Goal: Task Accomplishment & Management: Use online tool/utility

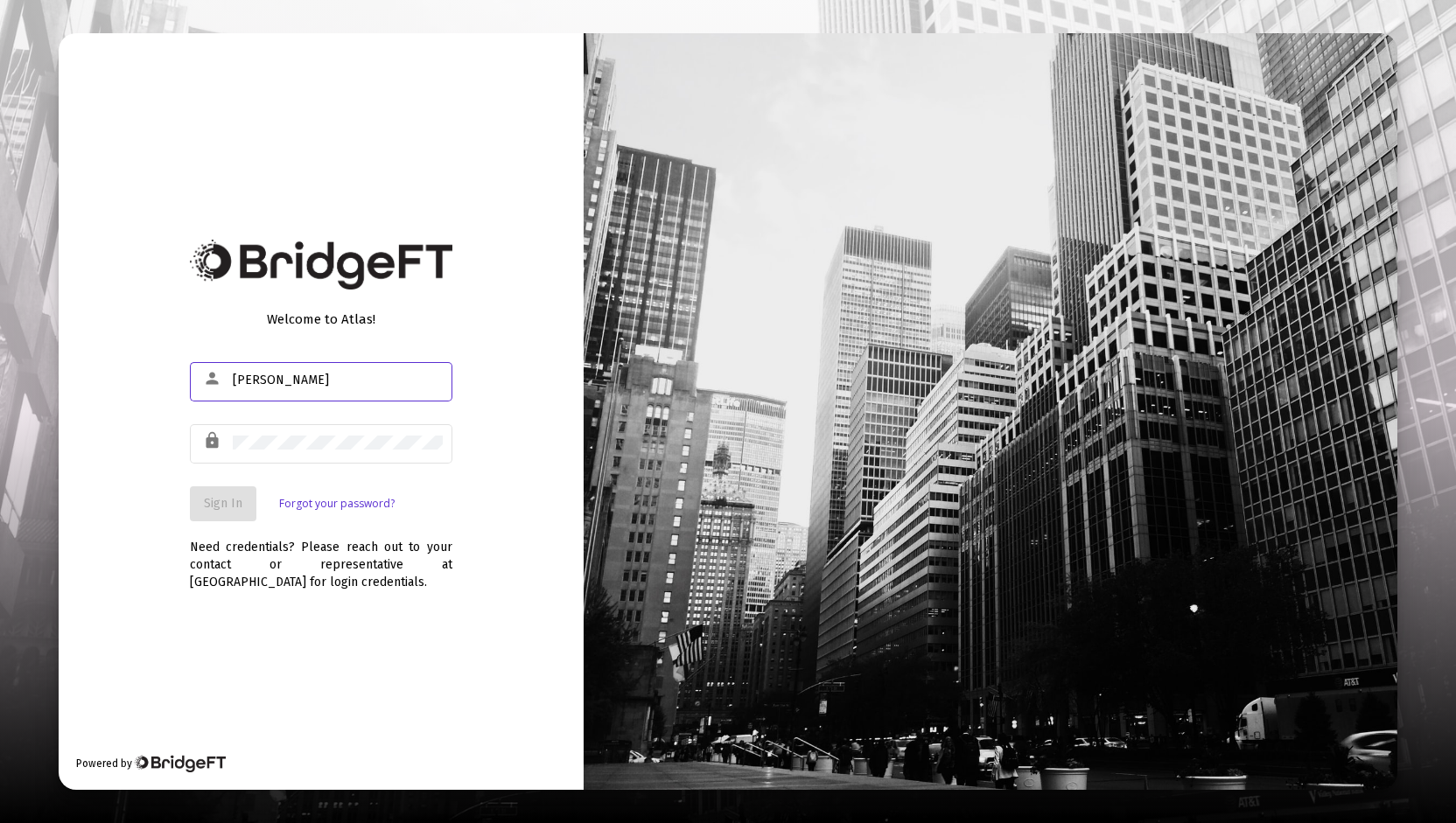
type input "[PERSON_NAME][EMAIL_ADDRESS][DOMAIN_NAME]"
click at [231, 509] on span "Sign In" at bounding box center [223, 503] width 39 height 15
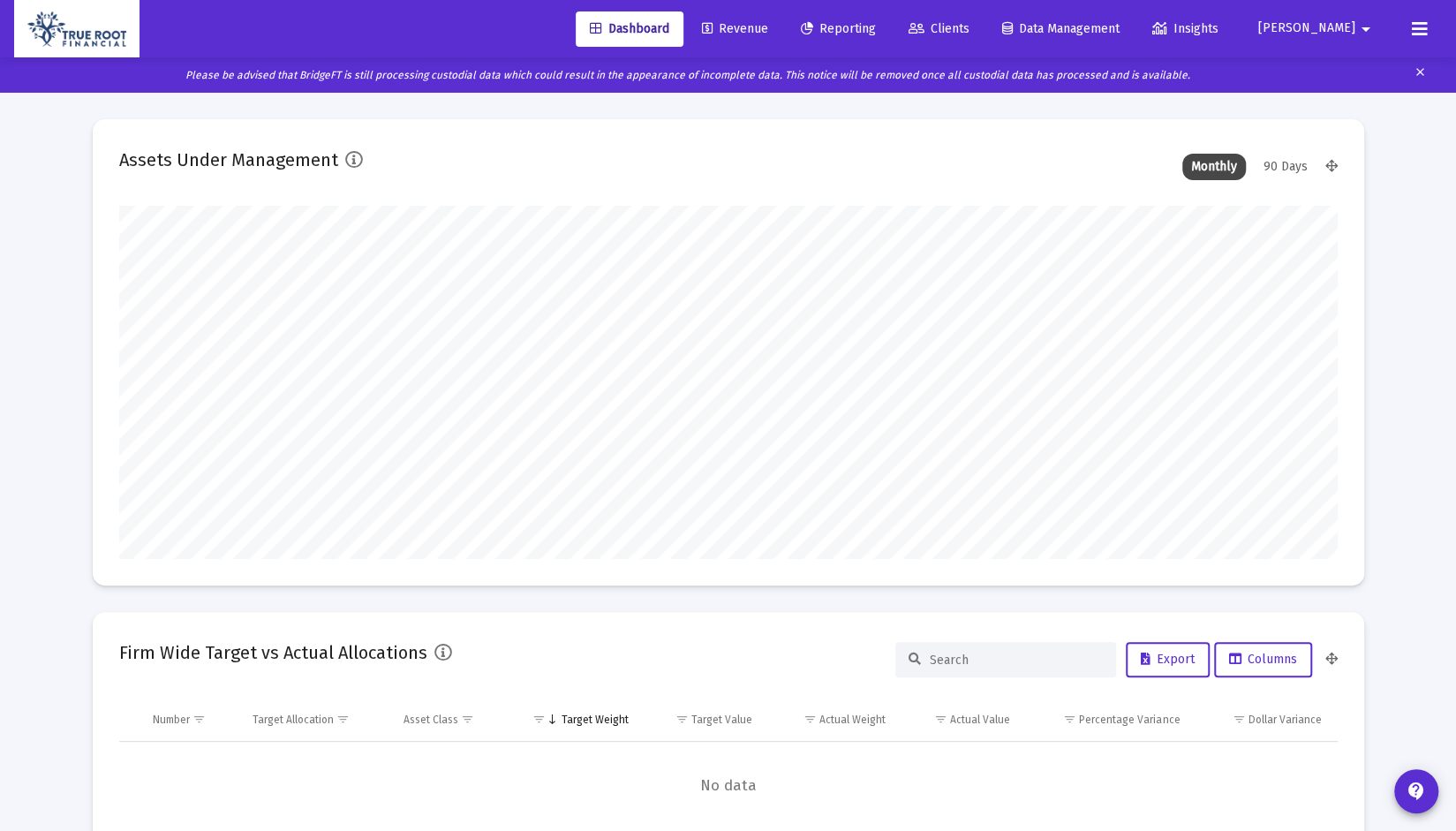
scroll to position [354, 1218]
type input "[DATE]"
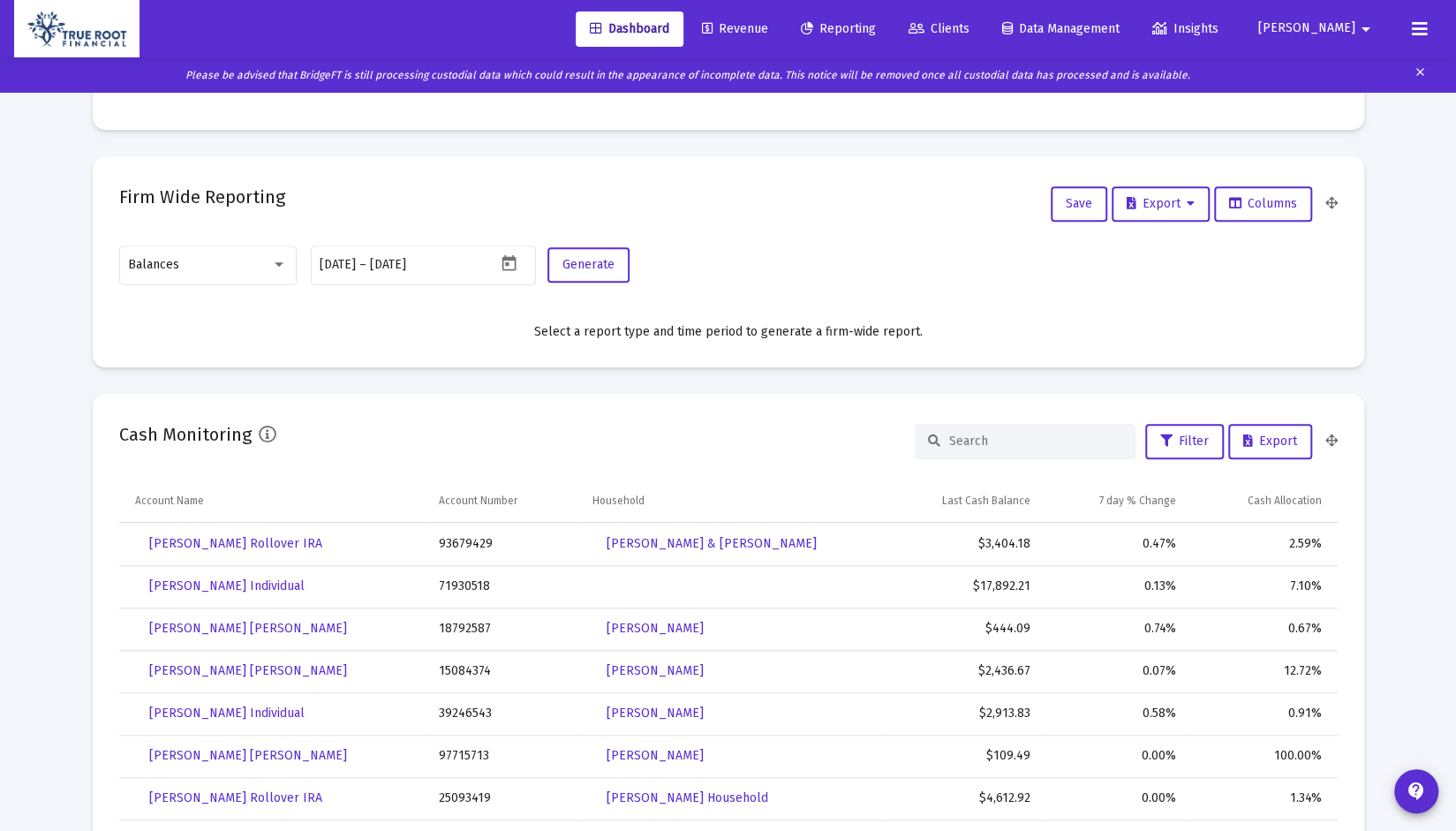
scroll to position [0, 0]
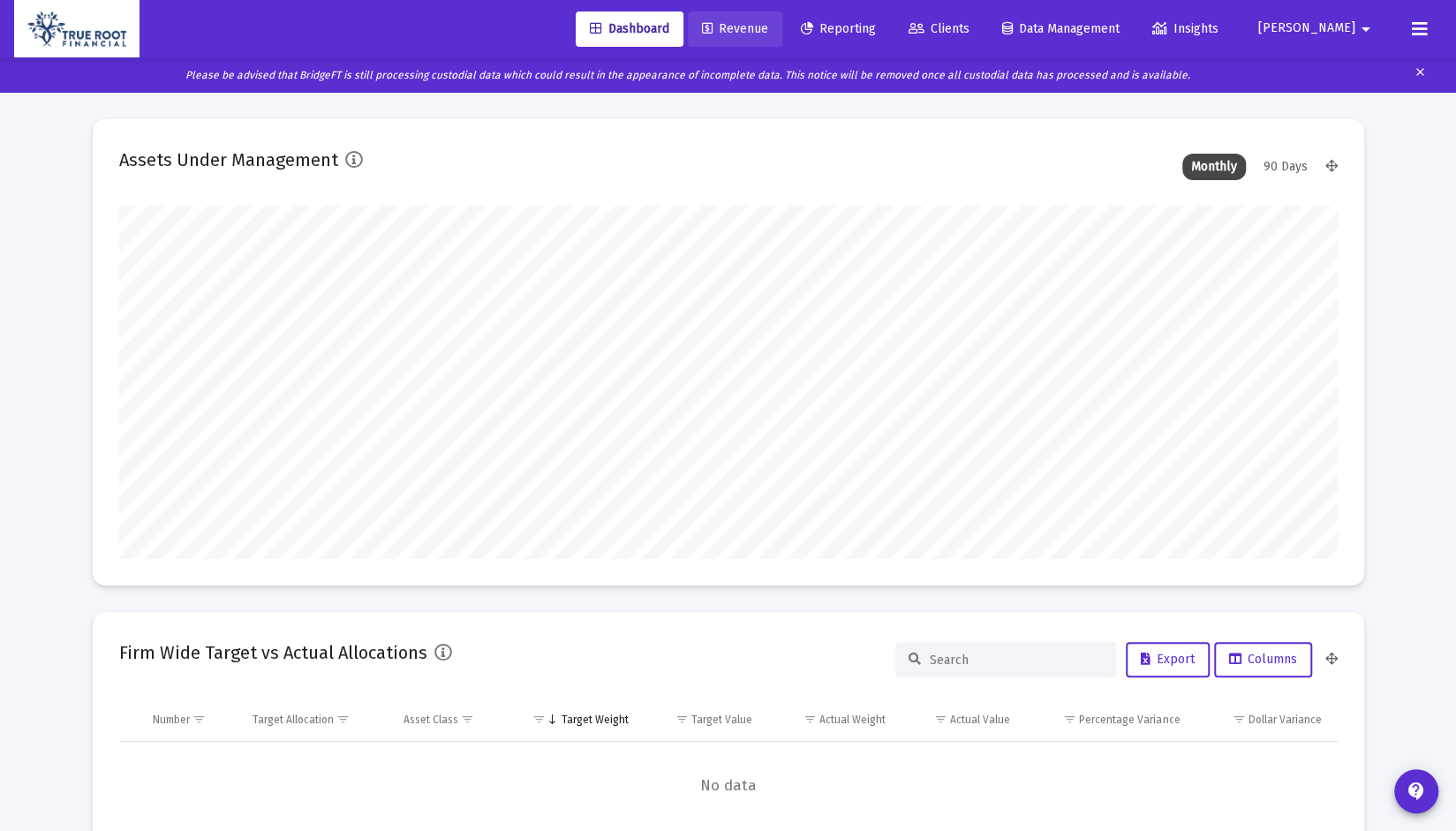
click at [768, 33] on span "Revenue" at bounding box center [735, 28] width 66 height 15
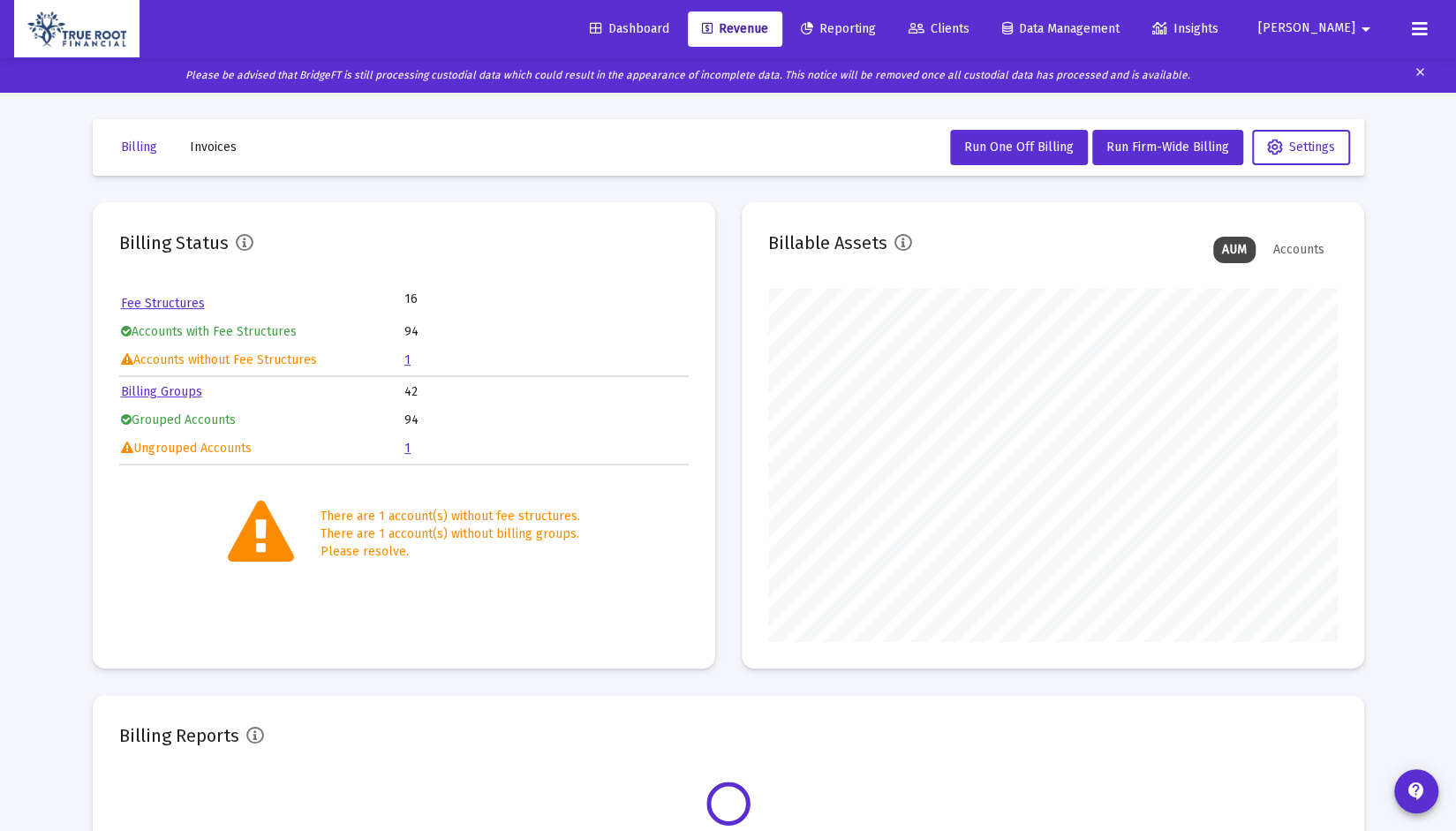
scroll to position [354, 568]
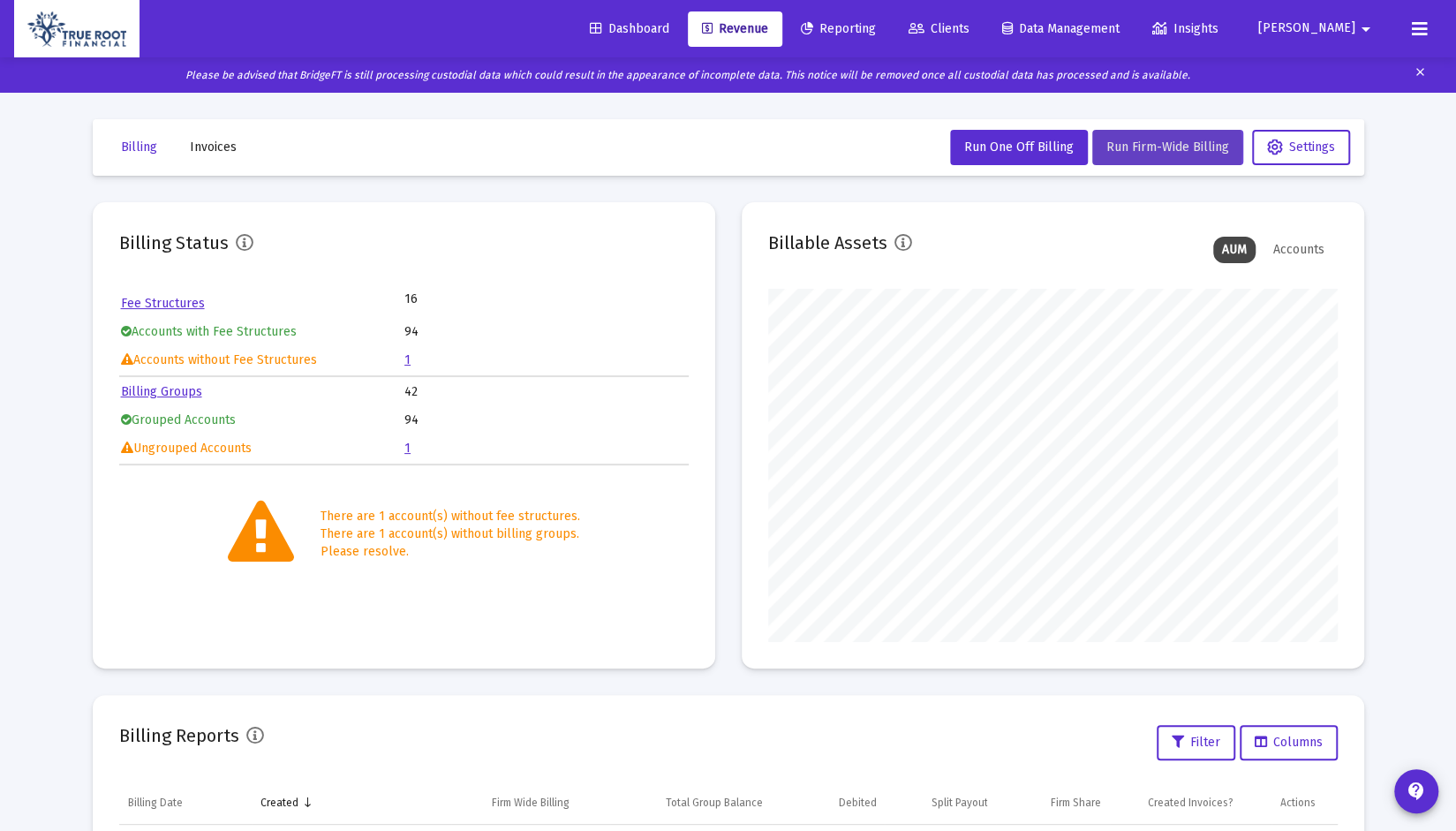
click at [1137, 147] on span "Run Firm-Wide Billing" at bounding box center [1168, 146] width 123 height 15
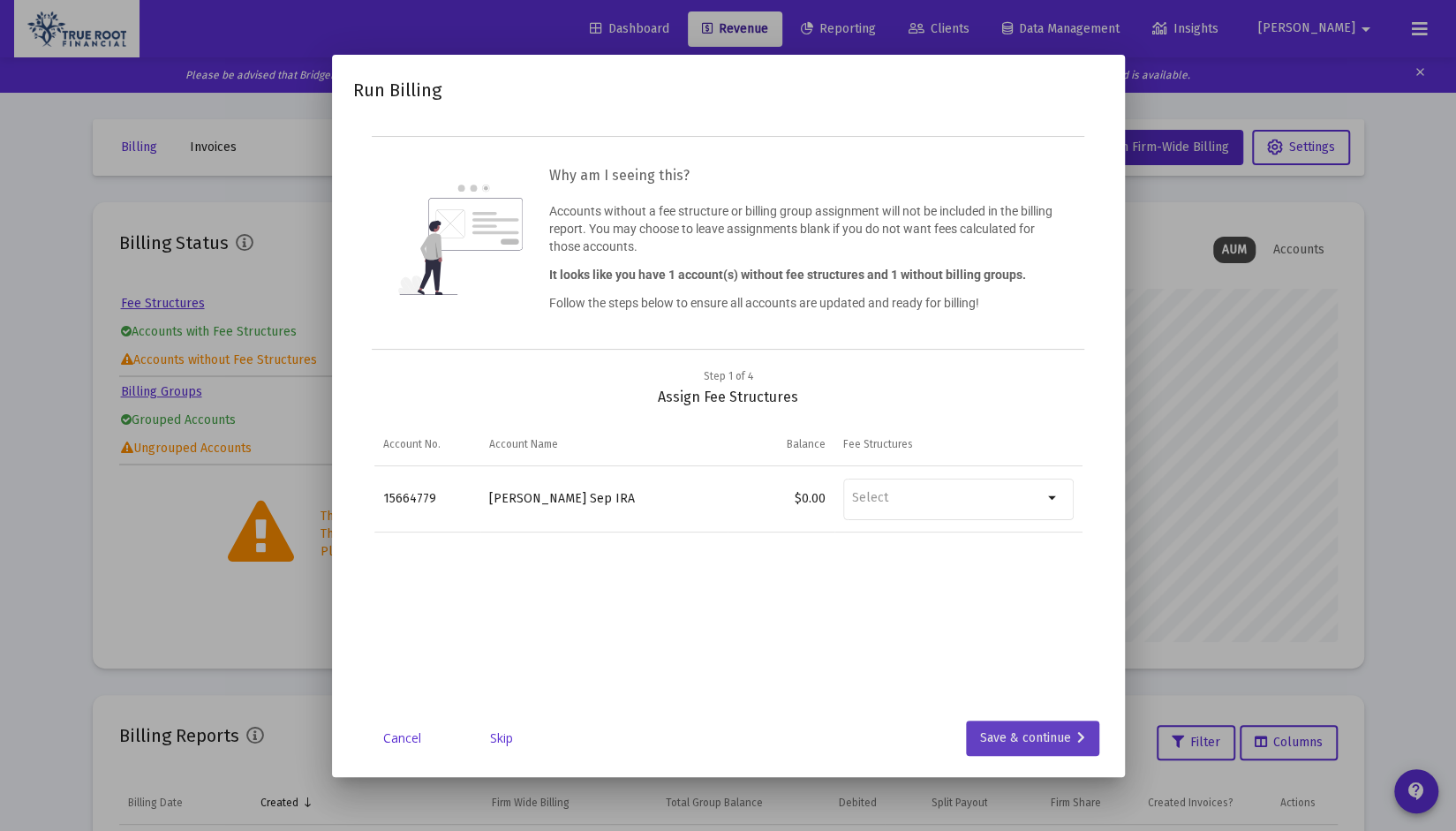
click at [1042, 738] on div "Save & continue" at bounding box center [1032, 738] width 105 height 35
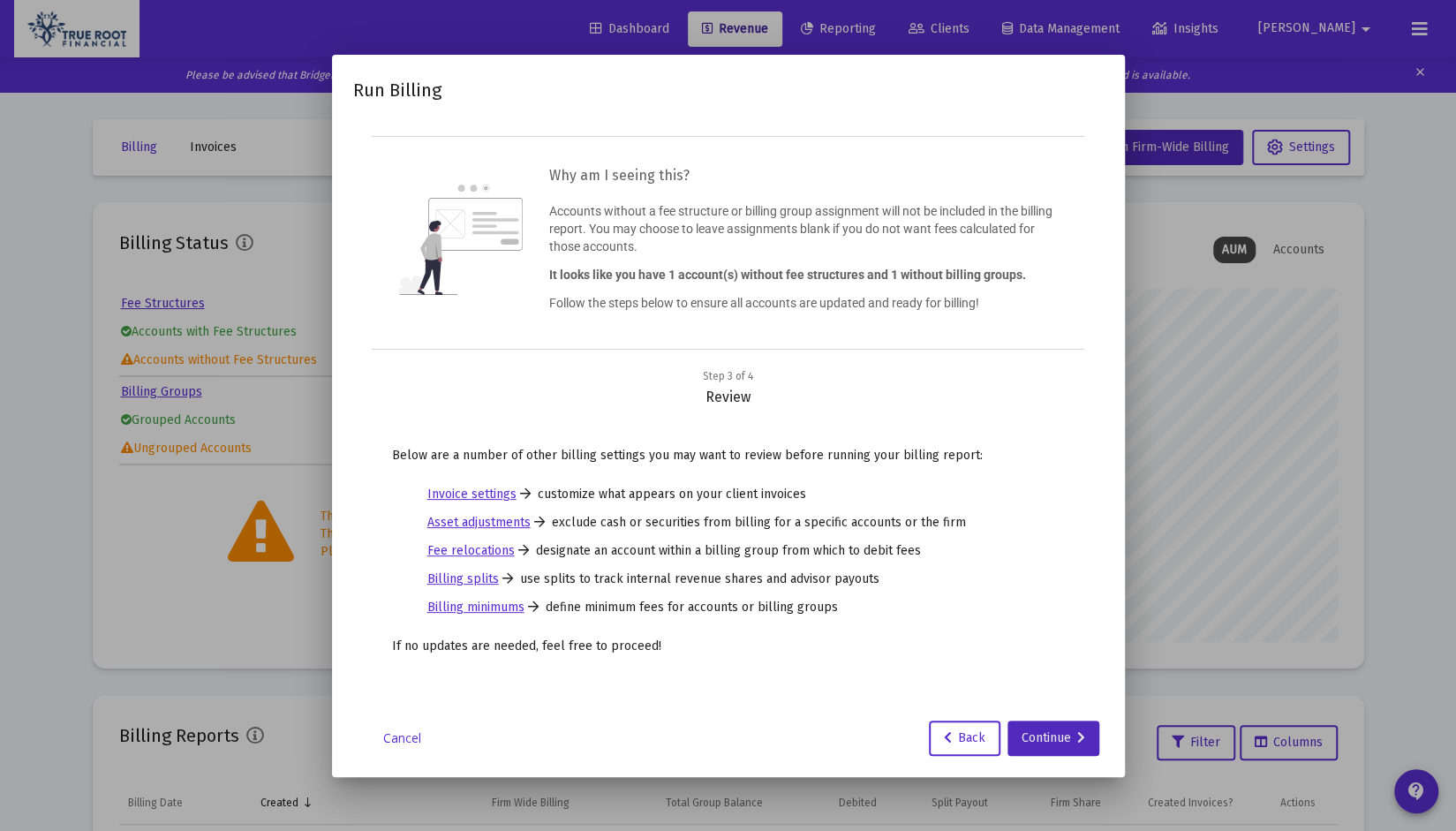
click at [1042, 738] on div "Continue" at bounding box center [1053, 738] width 63 height 35
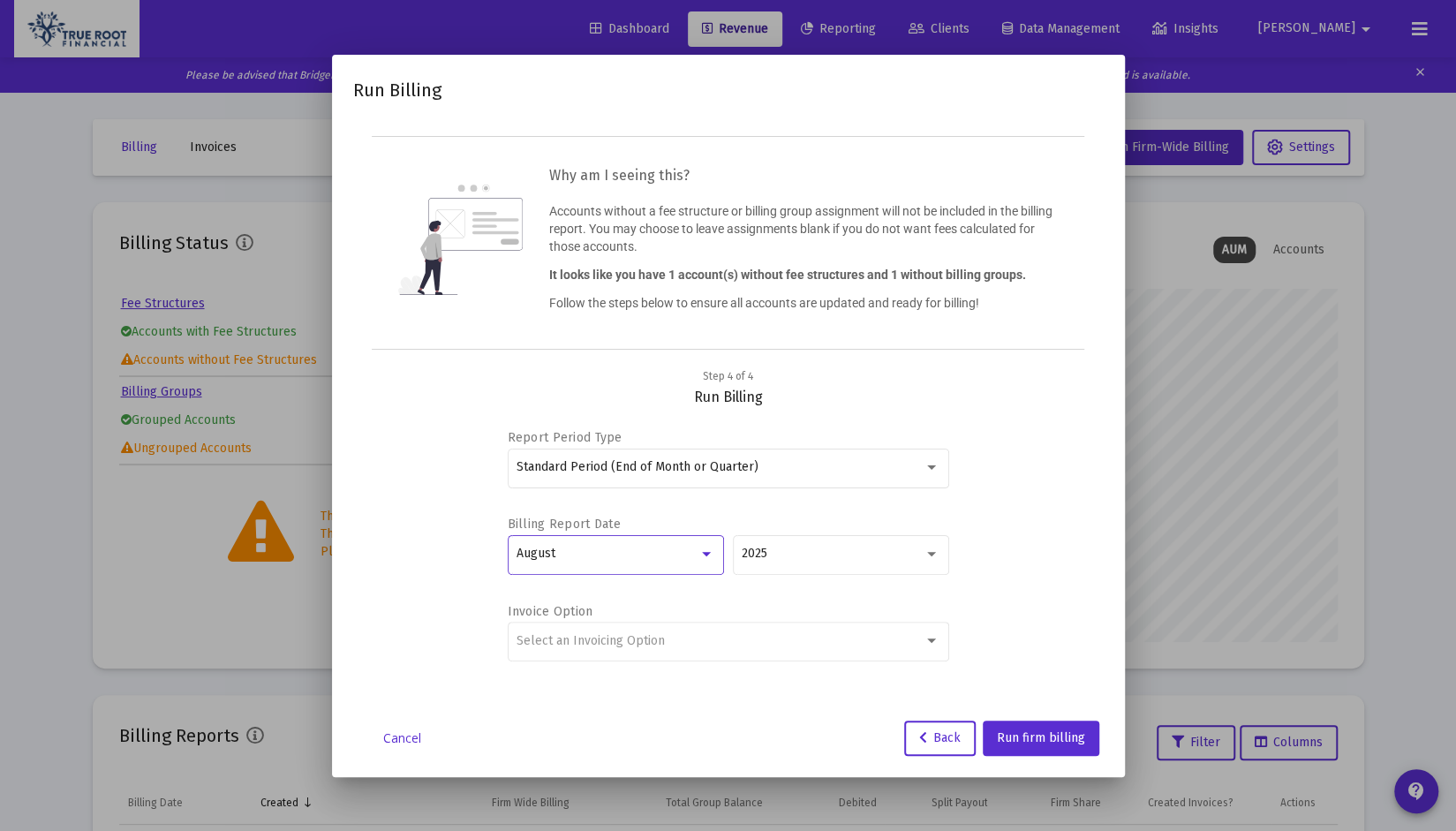
click at [655, 551] on div "August" at bounding box center [606, 554] width 182 height 14
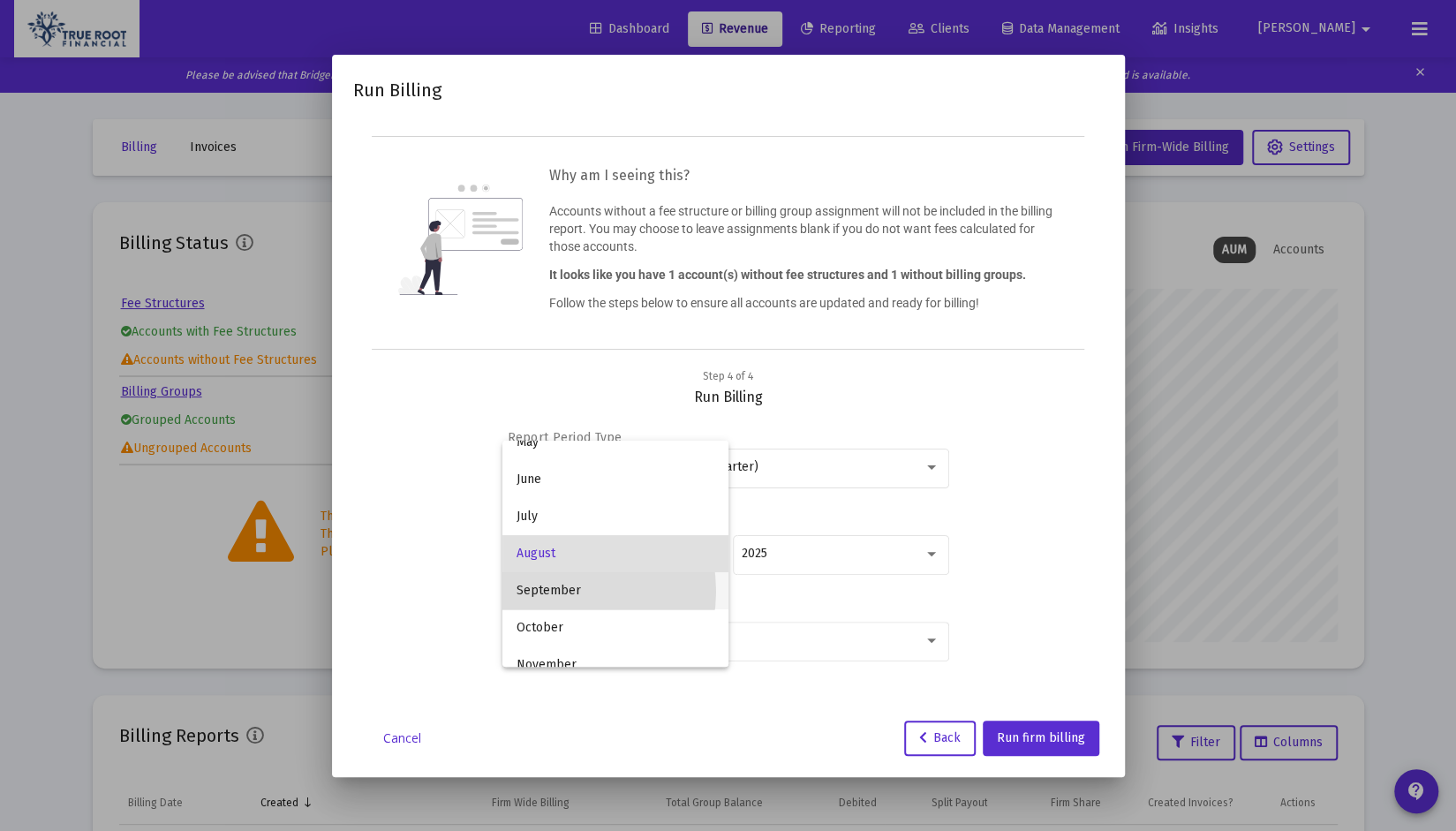
click at [556, 590] on span "September" at bounding box center [615, 590] width 198 height 37
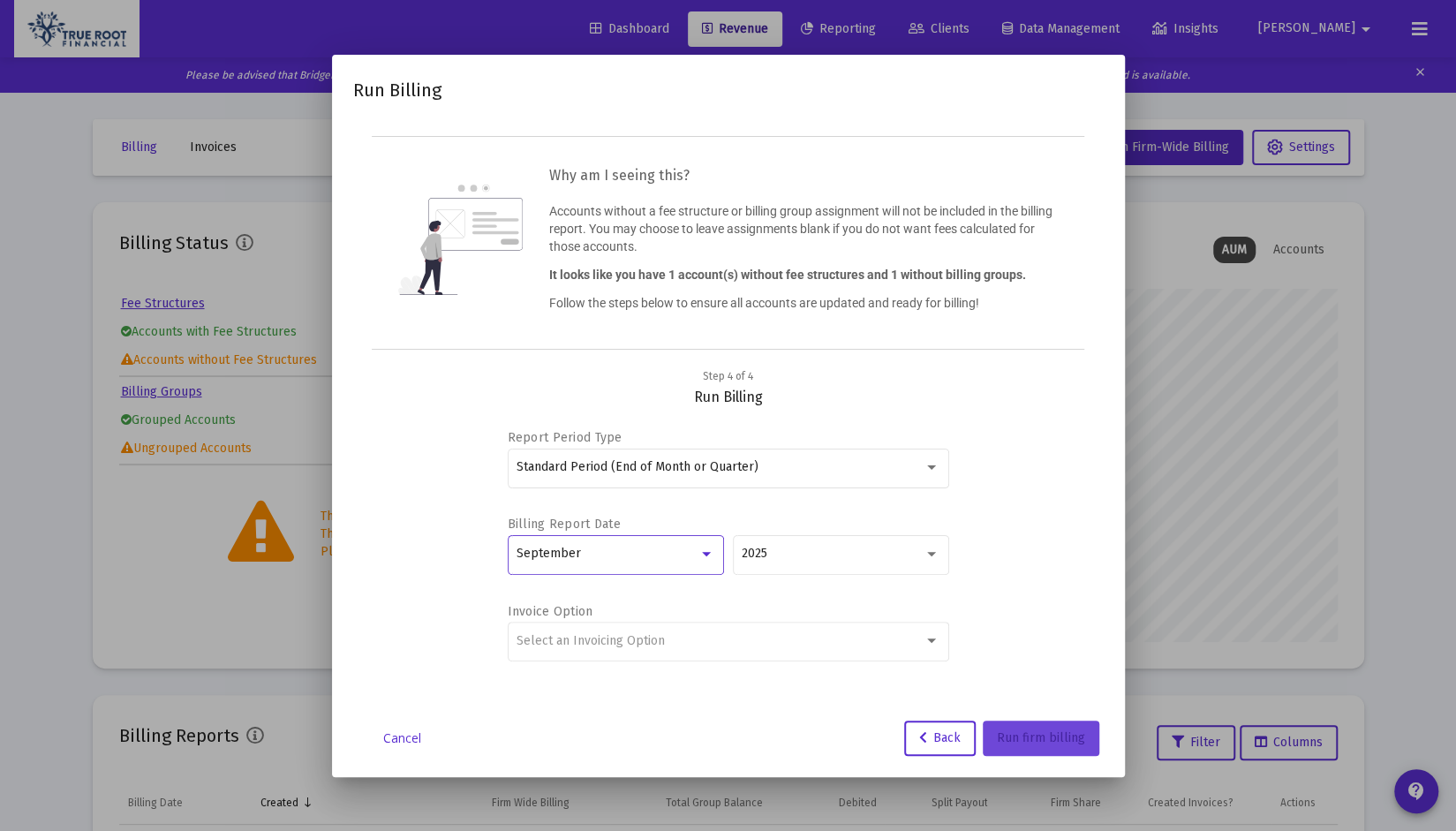
click at [1072, 740] on span "Run firm billing" at bounding box center [1041, 738] width 89 height 15
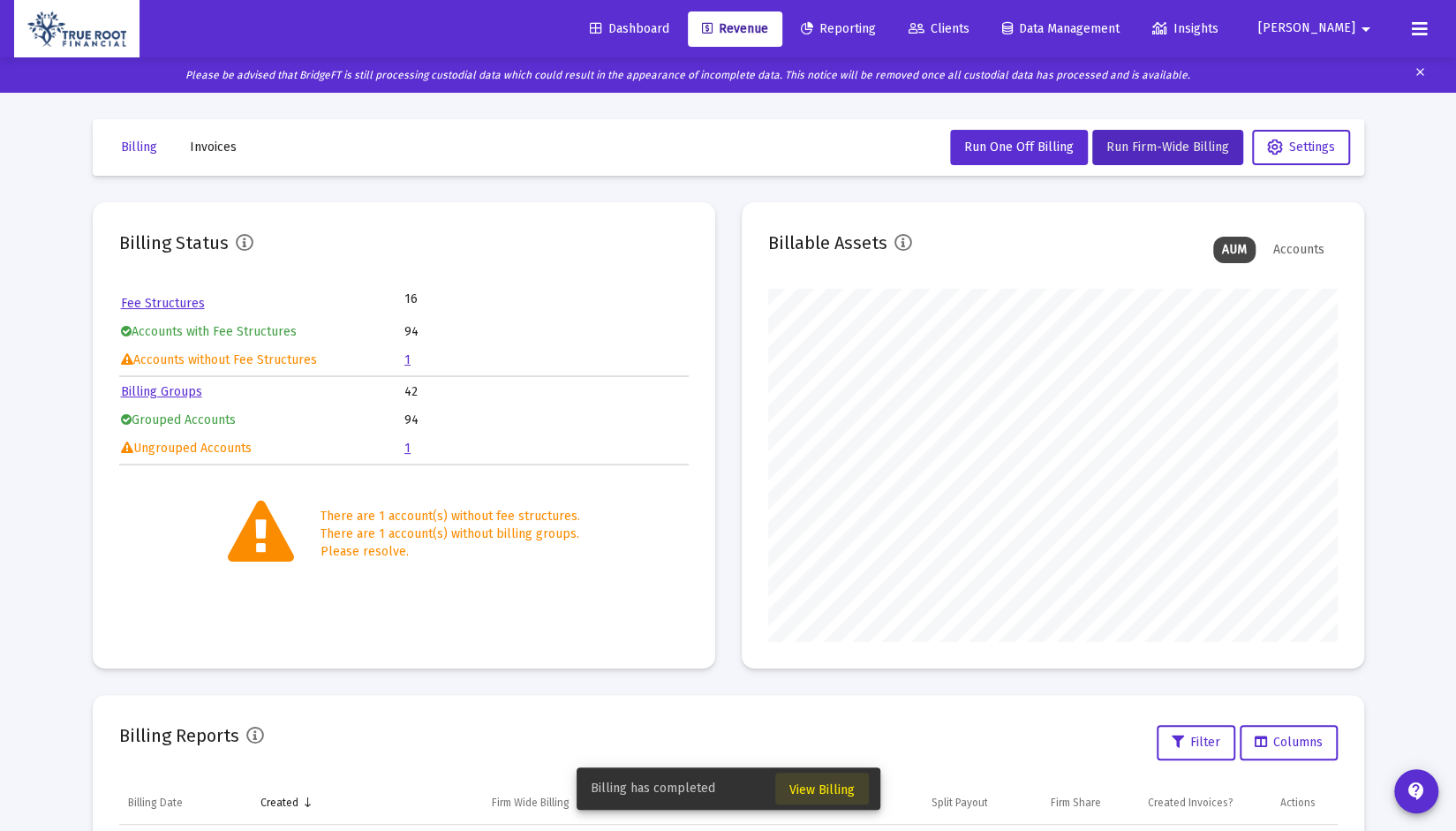
click at [842, 789] on span "View Billing" at bounding box center [822, 789] width 65 height 15
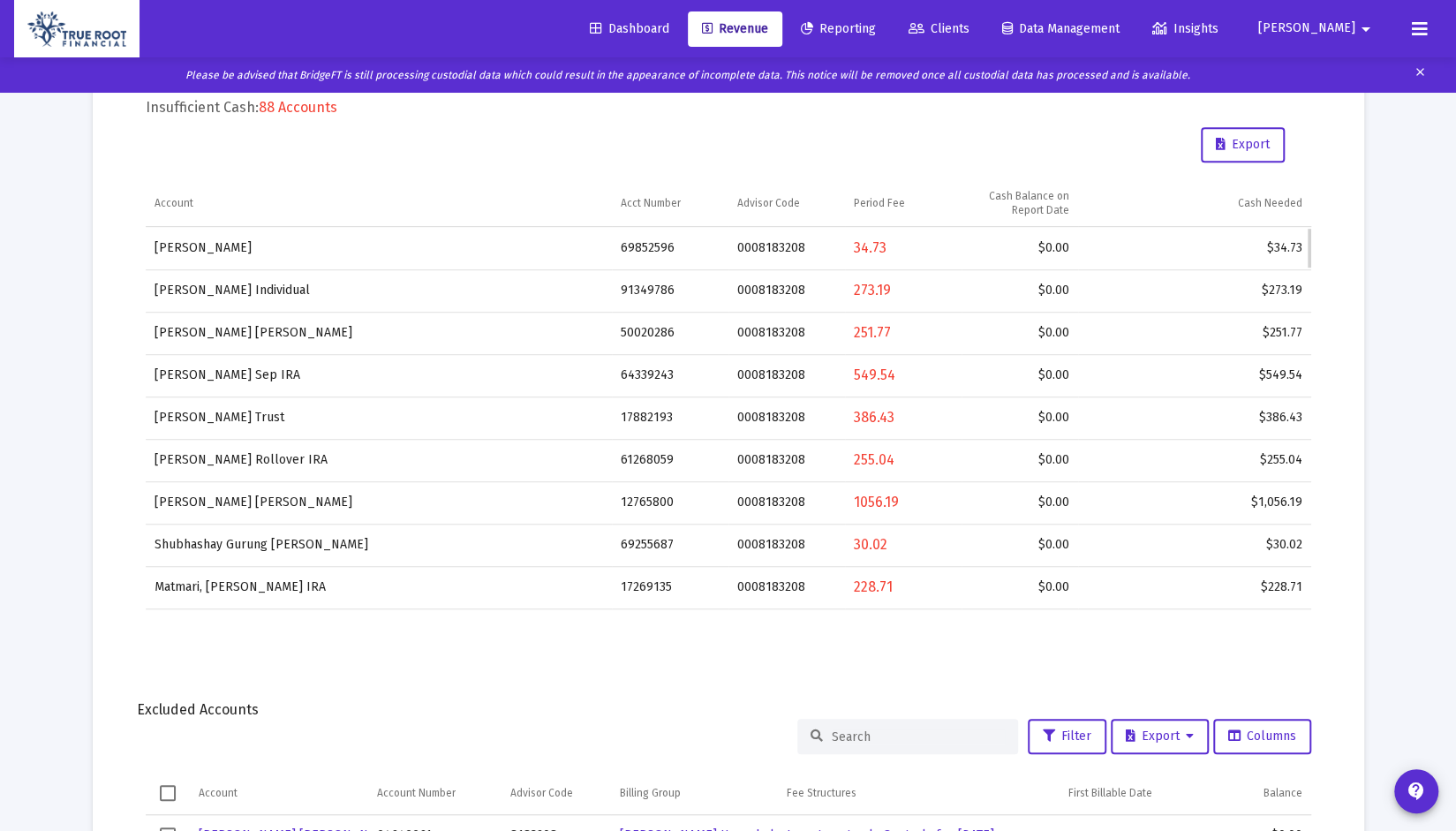
scroll to position [577, 0]
